Goal: Information Seeking & Learning: Learn about a topic

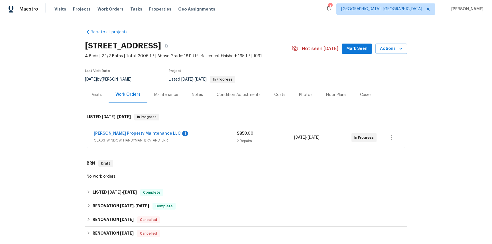
click at [133, 140] on span "GLASS_WINDOW, HANDYMAN, BRN_AND_LRR" at bounding box center [165, 141] width 143 height 6
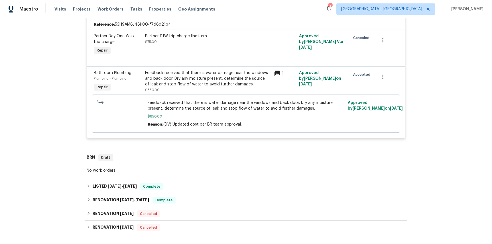
scroll to position [203, 0]
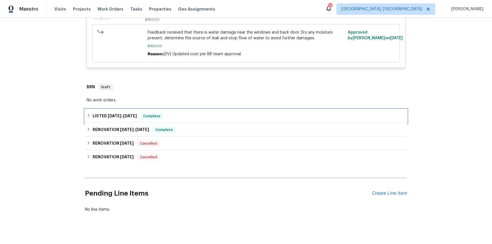
click at [112, 116] on span "[DATE]" at bounding box center [115, 116] width 14 height 4
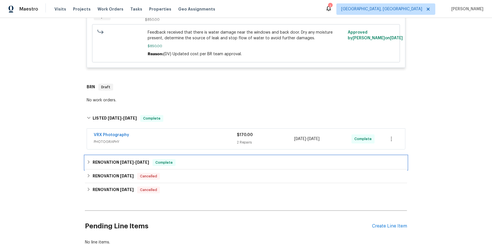
click at [114, 163] on h6 "RENOVATION [DATE] - [DATE]" at bounding box center [121, 162] width 56 height 7
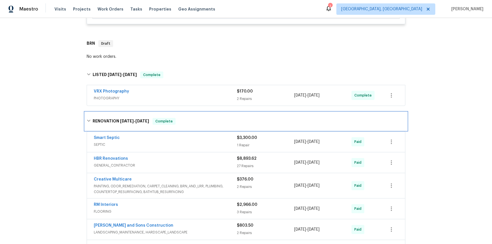
scroll to position [251, 0]
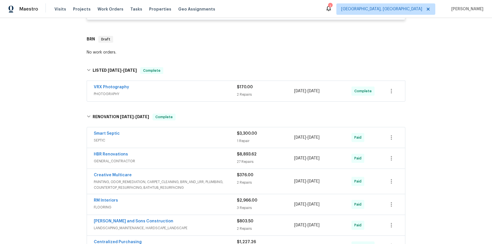
click at [100, 140] on span "SEPTIC" at bounding box center [165, 141] width 143 height 6
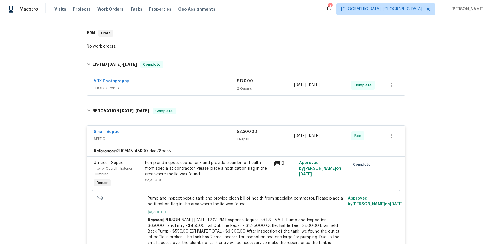
scroll to position [258, 0]
click at [106, 133] on link "Smart Septic" at bounding box center [107, 132] width 26 height 4
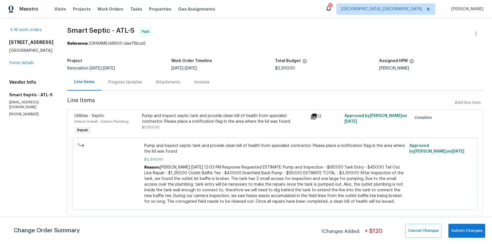
click at [157, 82] on div "Attachments" at bounding box center [168, 83] width 25 height 6
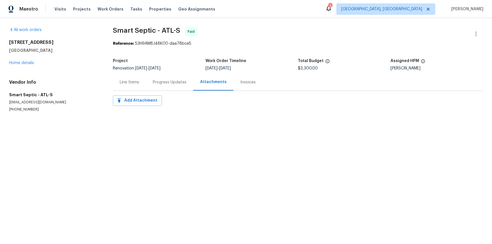
click at [169, 82] on div "Progress Updates" at bounding box center [170, 83] width 34 height 6
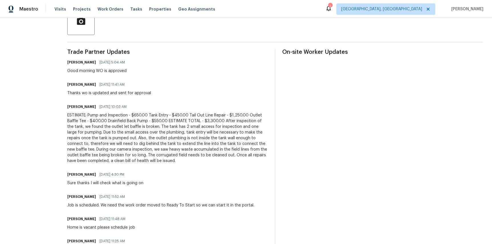
scroll to position [101, 0]
